Goal: Information Seeking & Learning: Learn about a topic

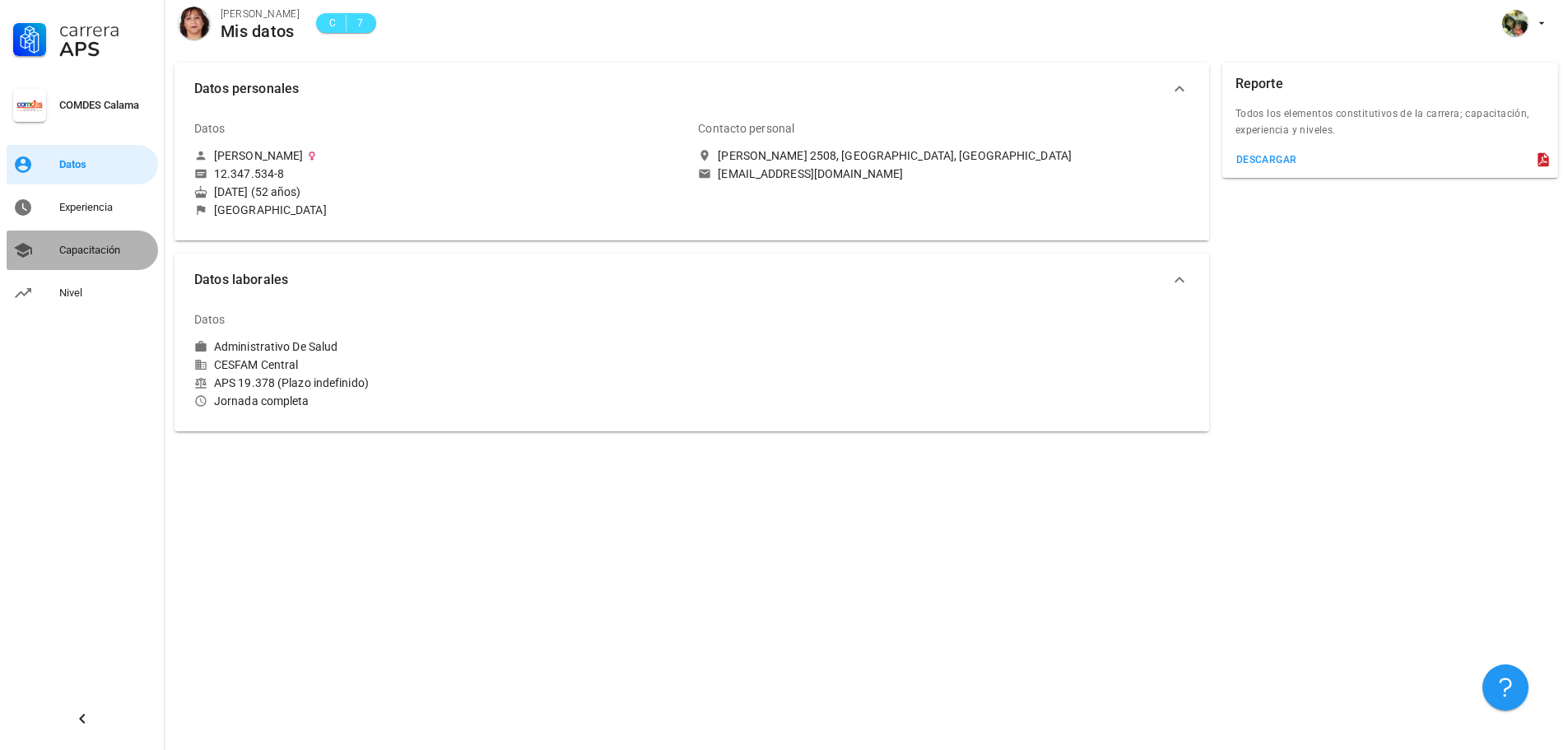
click at [83, 247] on div "Capacitación" at bounding box center [105, 250] width 92 height 13
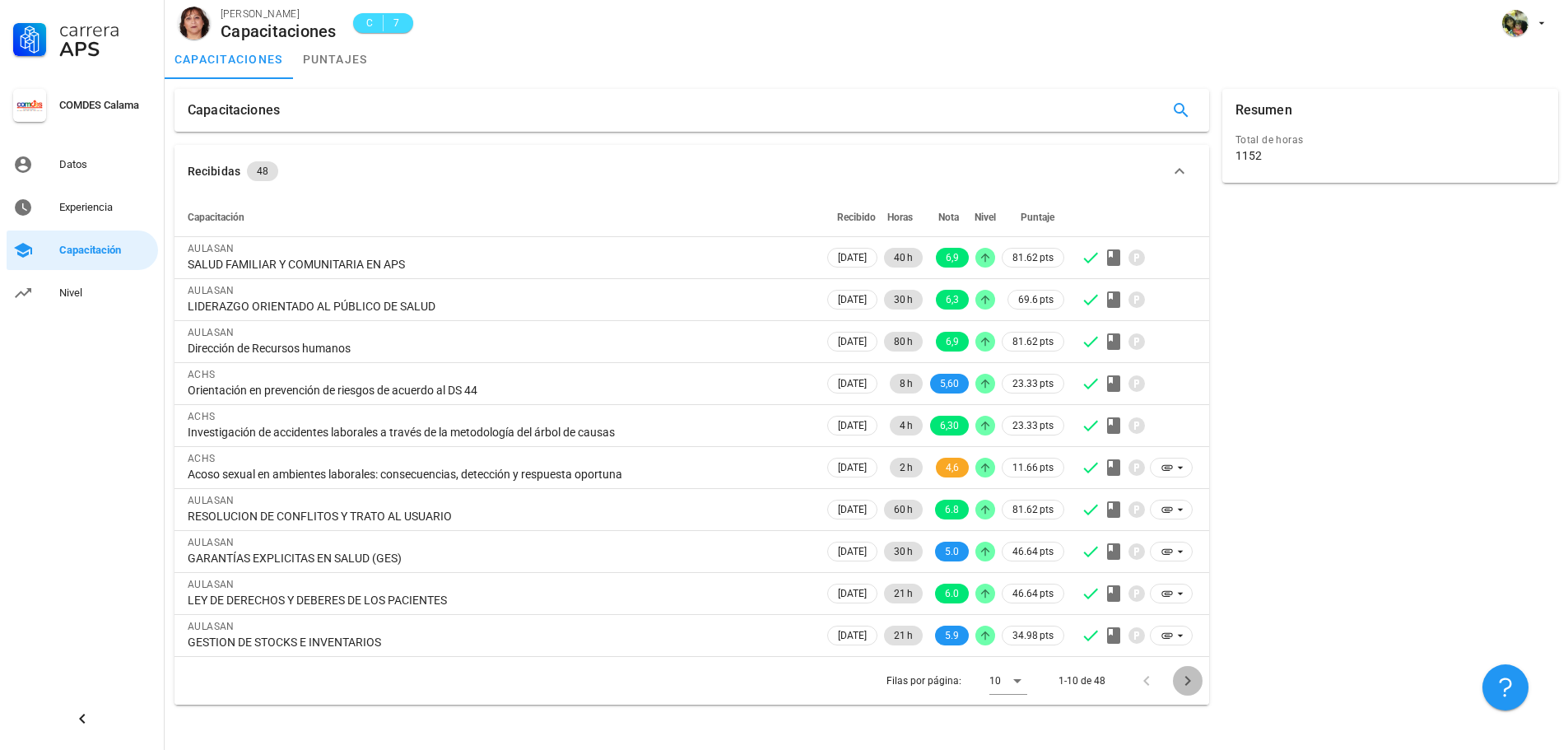
click at [1188, 676] on icon "Página siguiente" at bounding box center [1188, 681] width 20 height 20
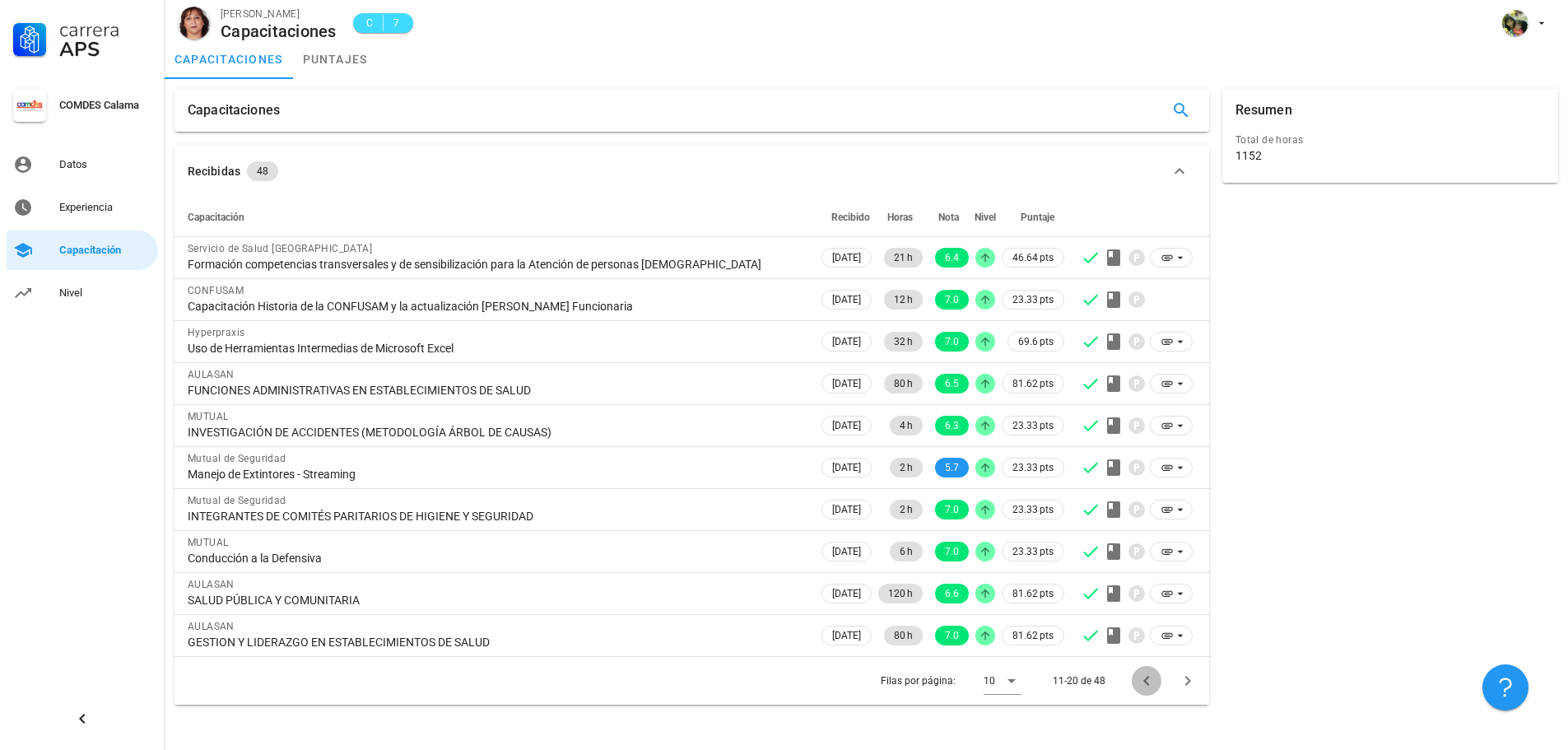
click at [1141, 677] on icon "Página anterior" at bounding box center [1147, 681] width 20 height 20
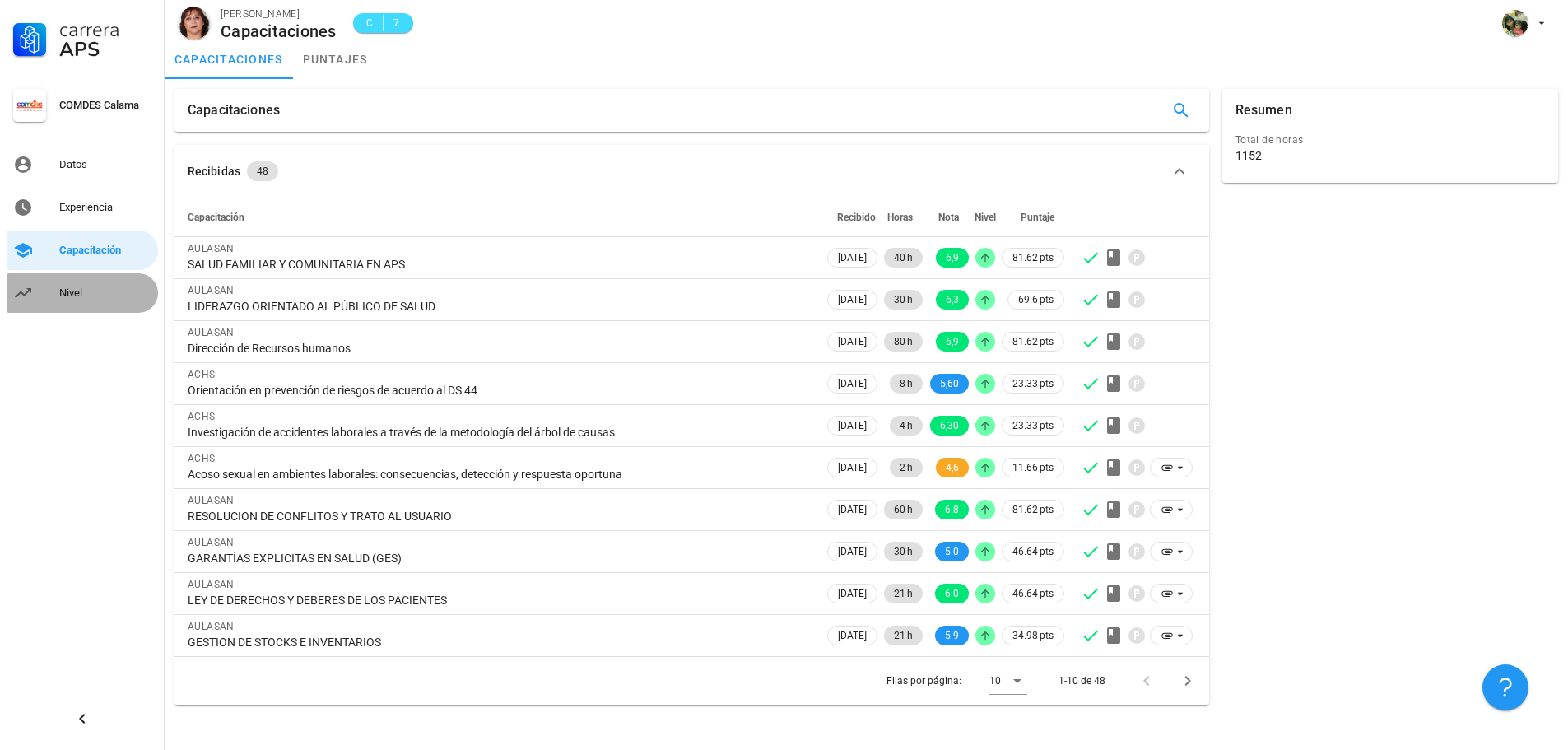
click at [81, 285] on div "Nivel" at bounding box center [105, 293] width 92 height 26
